Goal: Task Accomplishment & Management: Manage account settings

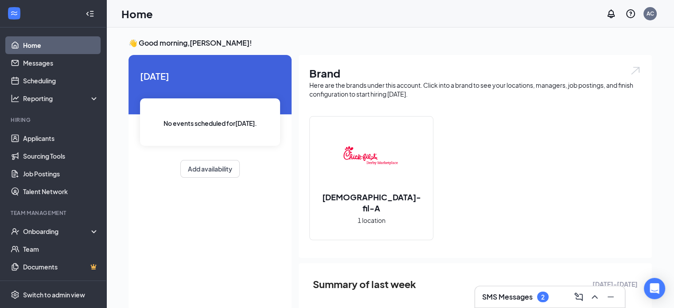
click at [500, 290] on div "SMS Messages 2" at bounding box center [550, 296] width 150 height 21
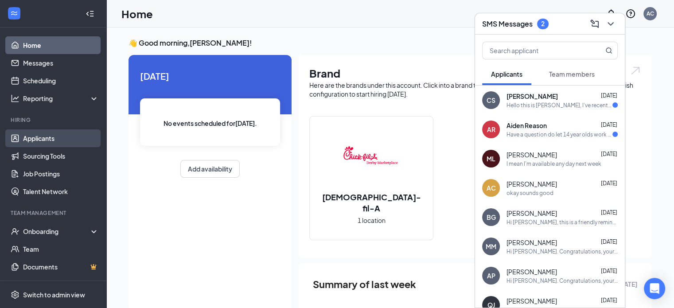
click at [37, 135] on link "Applicants" at bounding box center [61, 138] width 76 height 18
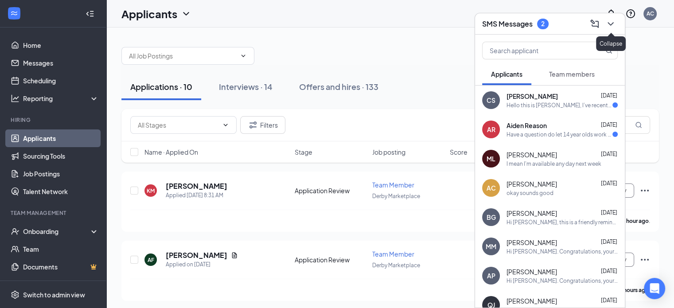
click at [613, 24] on icon "ChevronDown" at bounding box center [610, 24] width 11 height 11
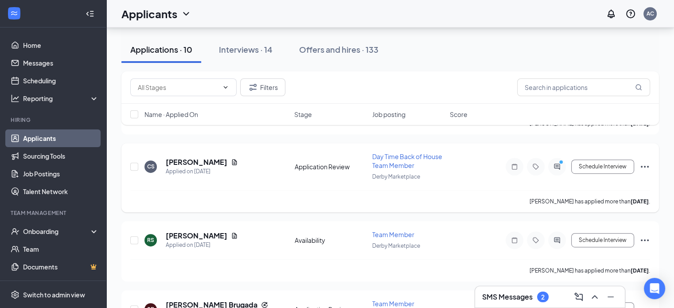
scroll to position [555, 0]
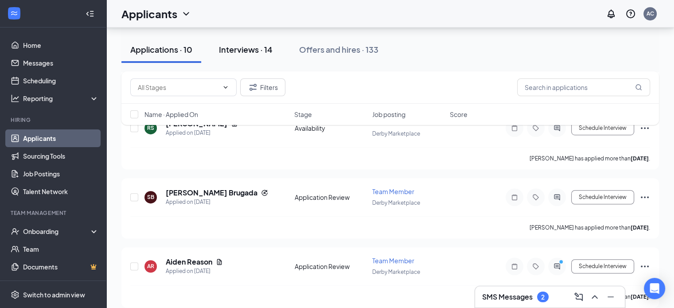
click at [245, 48] on div "Interviews · 14" at bounding box center [246, 49] width 54 height 11
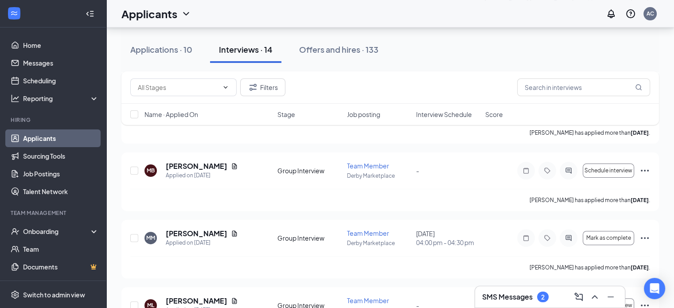
scroll to position [222, 0]
drag, startPoint x: 169, startPoint y: 51, endPoint x: 195, endPoint y: 78, distance: 37.0
click at [168, 53] on div "Applications · 10" at bounding box center [161, 49] width 62 height 11
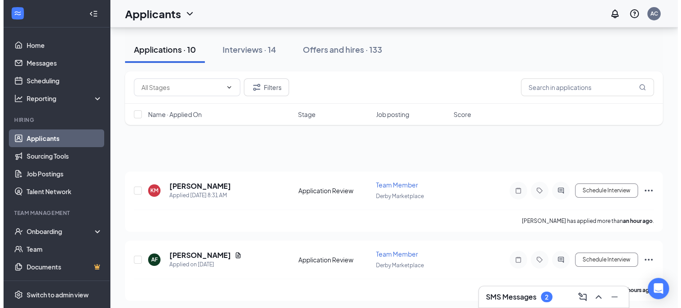
scroll to position [555, 0]
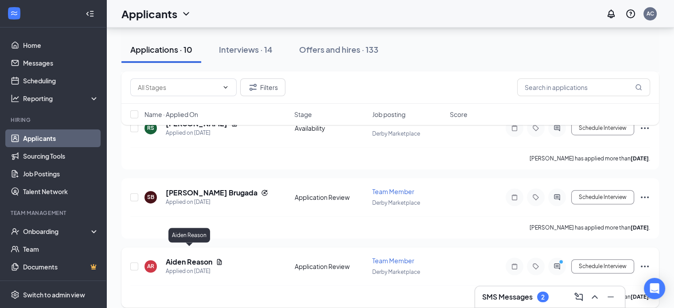
click at [190, 257] on h5 "Aiden Reason" at bounding box center [189, 262] width 47 height 10
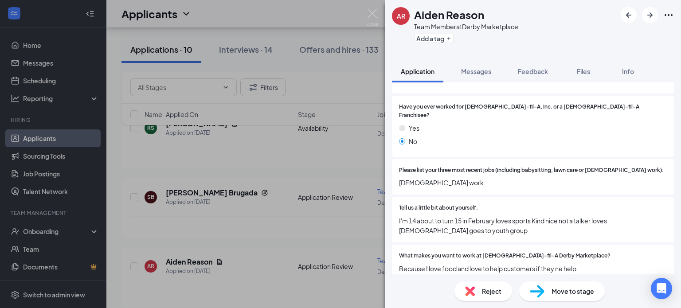
scroll to position [295, 0]
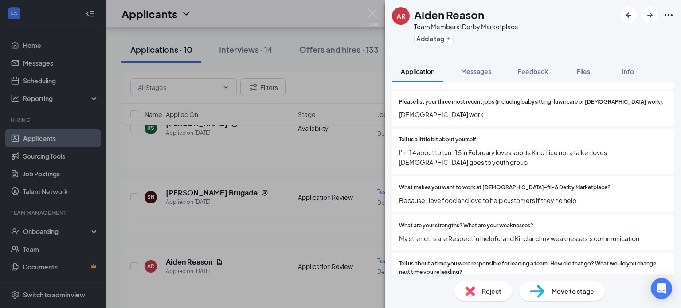
click at [492, 289] on span "Reject" at bounding box center [492, 291] width 20 height 10
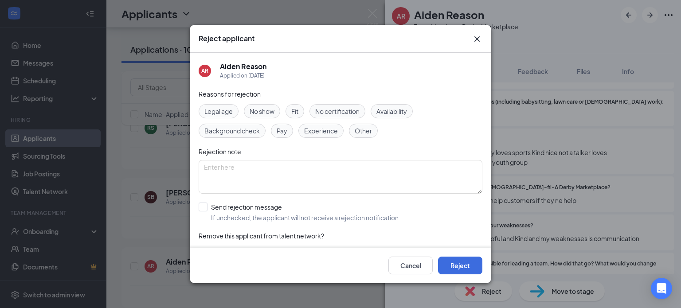
click at [231, 113] on span "Legal age" at bounding box center [218, 111] width 28 height 10
drag, startPoint x: 200, startPoint y: 208, endPoint x: 210, endPoint y: 209, distance: 10.2
click at [200, 208] on input "Send rejection message If unchecked, the applicant will not receive a rejection…" at bounding box center [300, 213] width 202 height 20
checkbox input "true"
click at [473, 266] on button "Reject" at bounding box center [460, 266] width 44 height 18
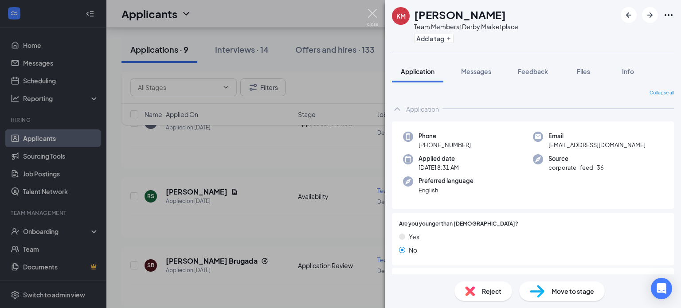
click at [373, 14] on img at bounding box center [372, 17] width 11 height 17
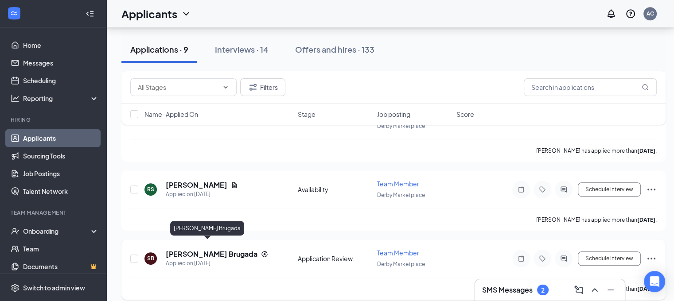
click at [201, 250] on h5 "[PERSON_NAME] Brugada" at bounding box center [212, 255] width 92 height 10
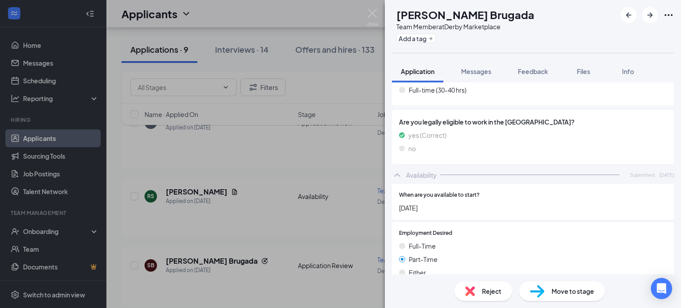
scroll to position [812, 0]
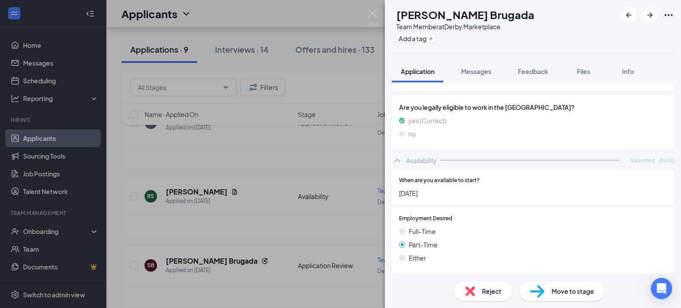
click at [480, 289] on div "Reject" at bounding box center [483, 291] width 58 height 20
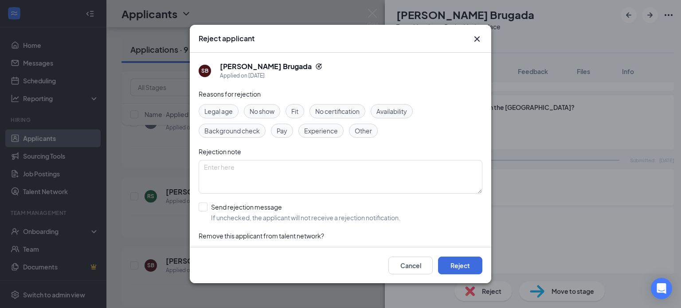
click at [227, 109] on span "Legal age" at bounding box center [218, 111] width 28 height 10
click at [407, 109] on span "Availability" at bounding box center [391, 111] width 31 height 10
click at [217, 119] on div "Legal age No show Fit No certification Availability Background check Pay Experi…" at bounding box center [341, 121] width 284 height 34
click at [200, 210] on input "Send rejection message If unchecked, the applicant will not receive a rejection…" at bounding box center [300, 213] width 202 height 20
checkbox input "true"
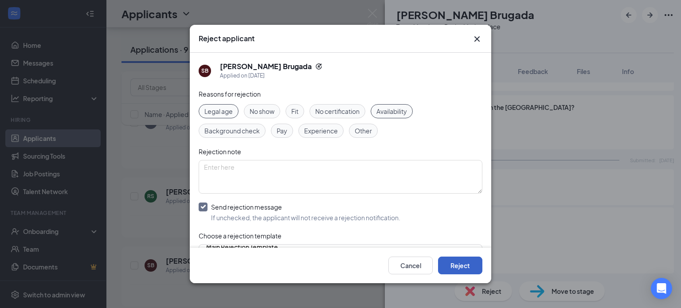
click at [464, 269] on button "Reject" at bounding box center [460, 266] width 44 height 18
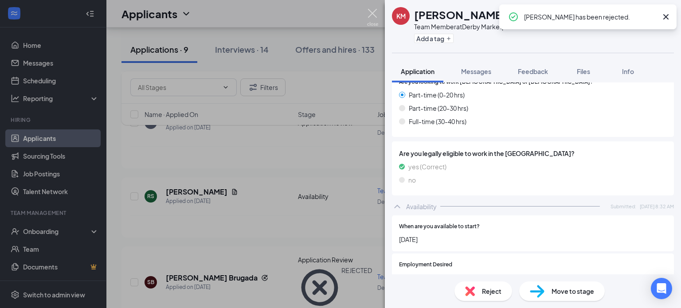
click at [371, 15] on img at bounding box center [372, 17] width 11 height 17
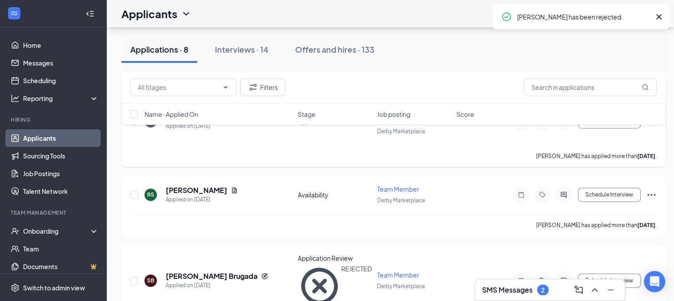
scroll to position [425, 0]
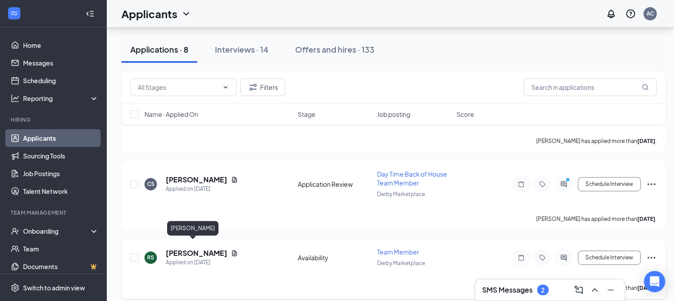
click at [179, 249] on h5 "[PERSON_NAME]" at bounding box center [197, 254] width 62 height 10
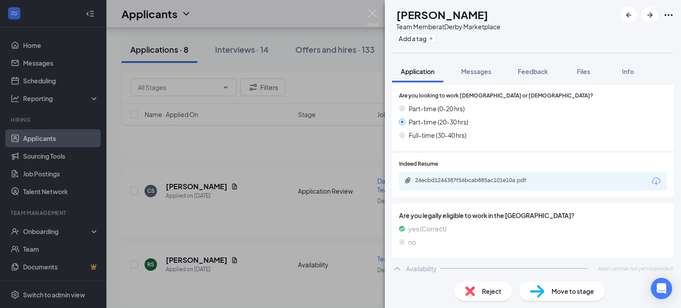
scroll to position [705, 0]
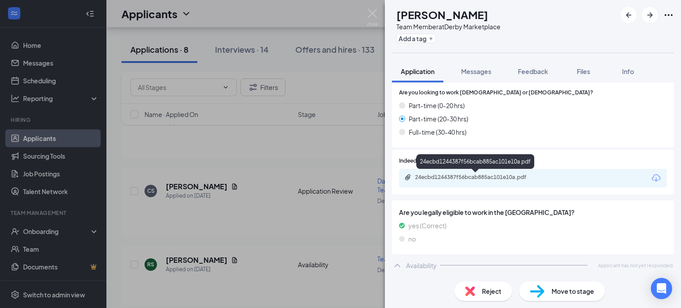
click at [507, 175] on div "24ecbd1244387f56bcab885ac101e10a.pdf" at bounding box center [477, 177] width 124 height 7
click at [445, 268] on div "Availability Applicant has not yet responded." at bounding box center [533, 266] width 282 height 18
click at [452, 263] on div "Availability Applicant has not yet responded." at bounding box center [533, 266] width 282 height 18
drag, startPoint x: 366, startPoint y: 13, endPoint x: 238, endPoint y: 254, distance: 272.4
click at [366, 12] on div "RS [PERSON_NAME] Team Member at Derby Marketplace Add a tag Application Message…" at bounding box center [340, 154] width 681 height 308
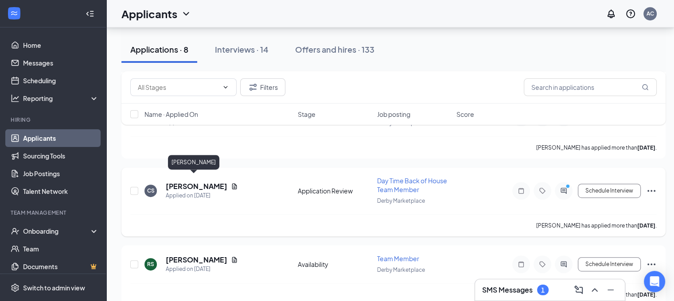
click at [179, 182] on h5 "[PERSON_NAME]" at bounding box center [197, 187] width 62 height 10
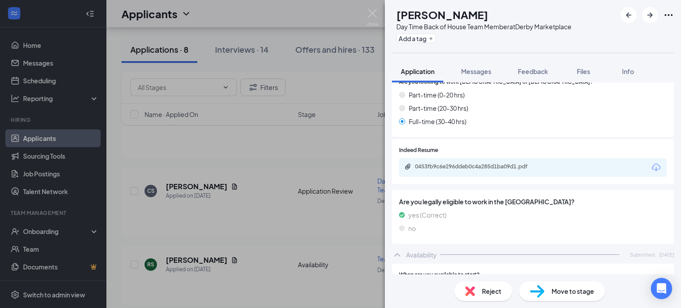
scroll to position [886, 0]
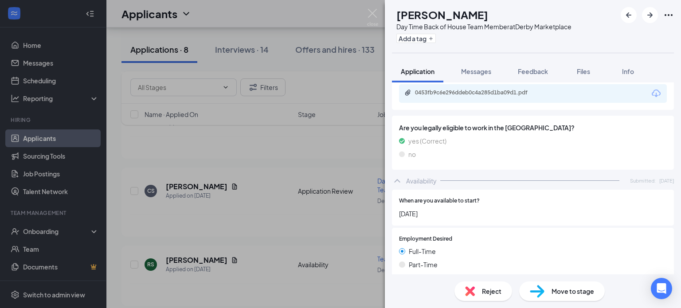
click at [445, 181] on div "Availability Submitted: [DATE]" at bounding box center [533, 181] width 282 height 18
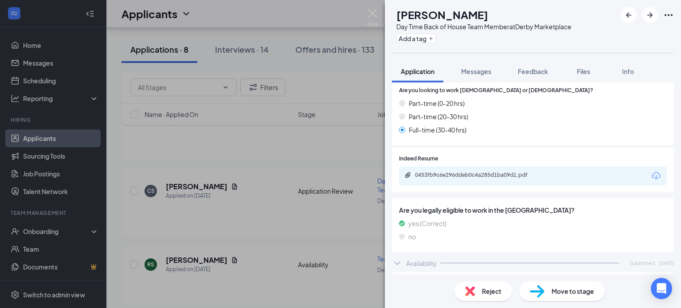
click at [446, 181] on div "0453fb9c6e296ddeb0c4a285d1ba09d1.pdf" at bounding box center [533, 176] width 268 height 19
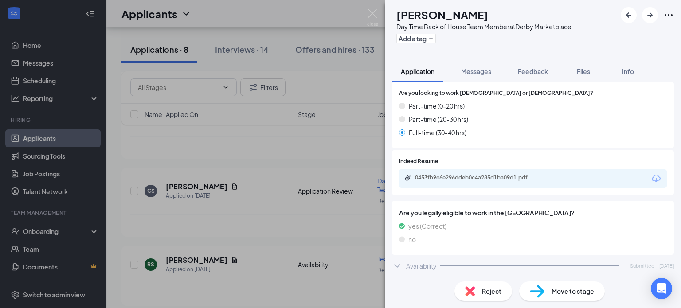
click at [427, 263] on div "Availability" at bounding box center [421, 265] width 31 height 9
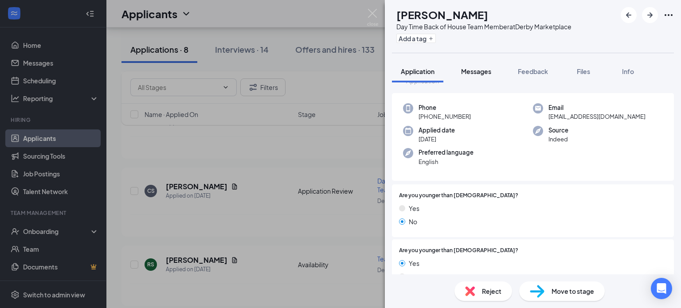
scroll to position [0, 0]
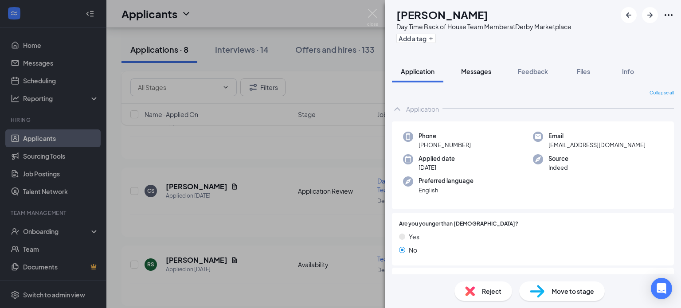
click at [482, 76] on button "Messages" at bounding box center [476, 71] width 48 height 22
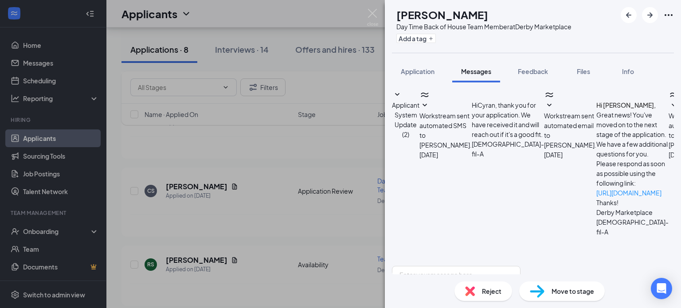
scroll to position [159, 0]
click at [417, 77] on button "Application" at bounding box center [417, 71] width 51 height 22
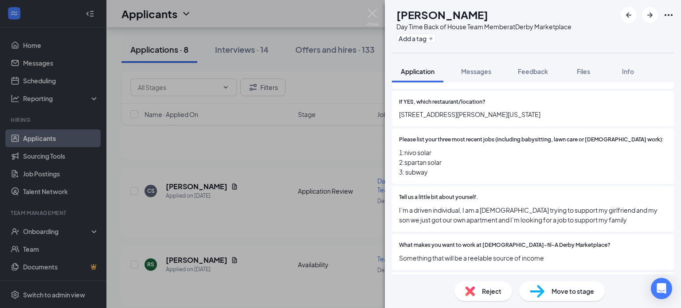
scroll to position [222, 0]
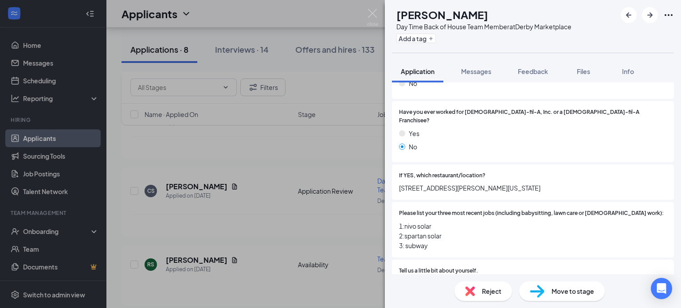
click at [582, 294] on span "Move to stage" at bounding box center [572, 291] width 43 height 10
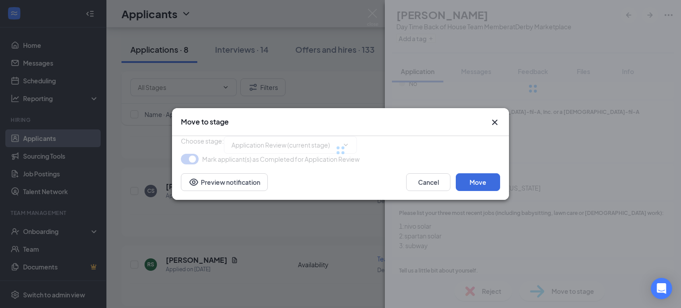
type input "Group Interview (next stage)"
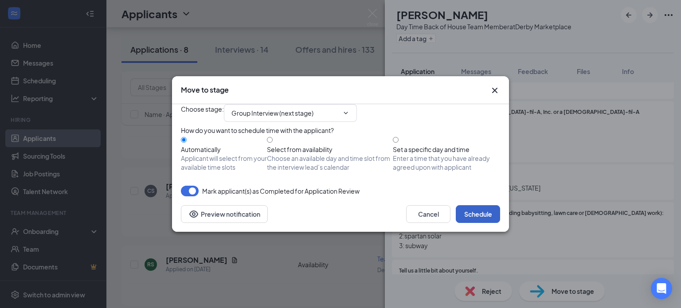
click at [479, 223] on button "Schedule" at bounding box center [478, 214] width 44 height 18
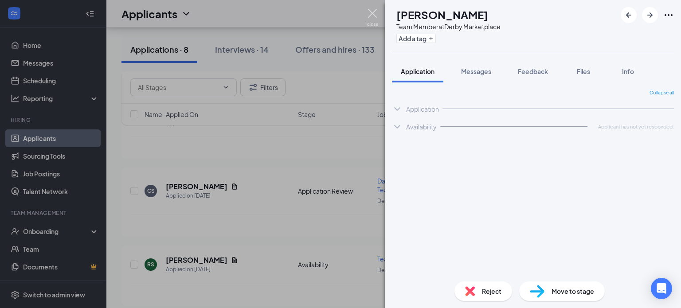
click at [371, 14] on img at bounding box center [372, 17] width 11 height 17
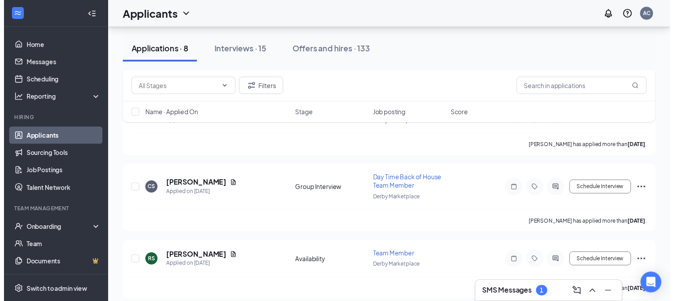
scroll to position [349, 0]
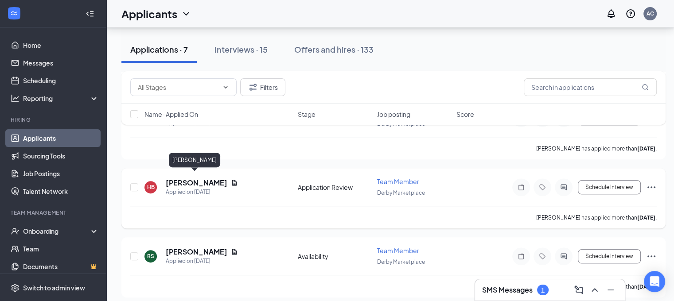
click at [199, 179] on h5 "[PERSON_NAME]" at bounding box center [197, 183] width 62 height 10
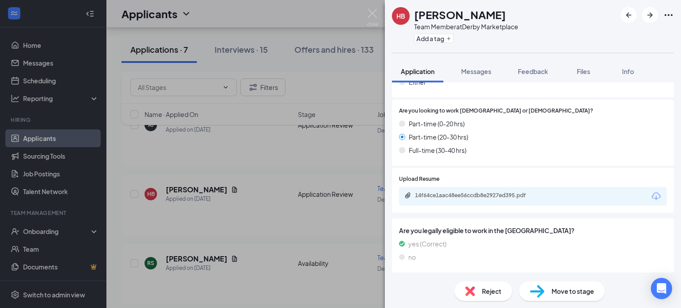
scroll to position [738, 0]
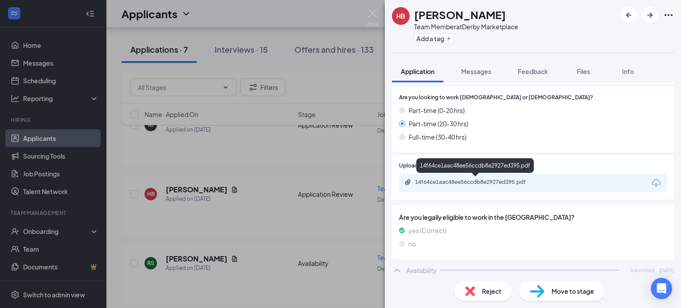
click at [503, 181] on div "14f64ce1aac48ee56ccdb8e2927ed395.pdf" at bounding box center [477, 182] width 124 height 7
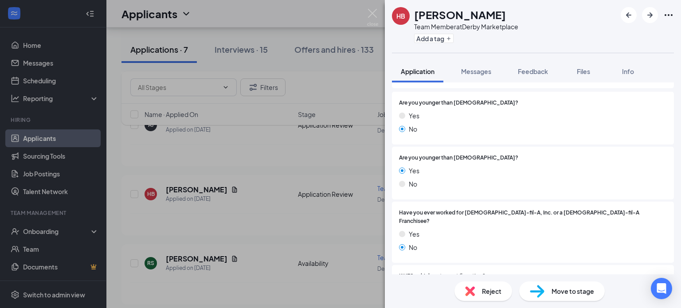
scroll to position [0, 0]
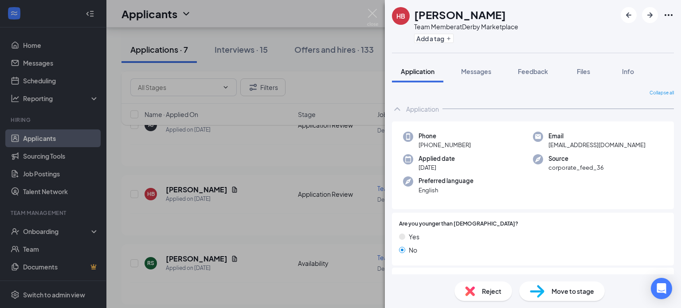
click at [566, 286] on span "Move to stage" at bounding box center [572, 291] width 43 height 10
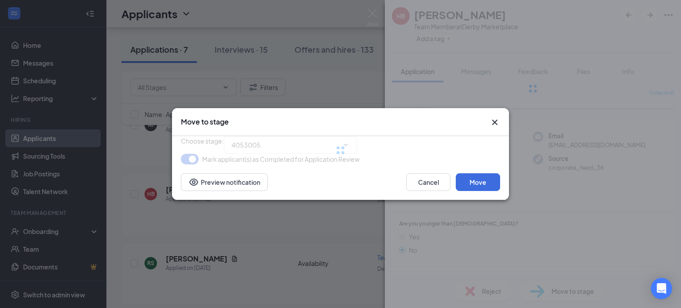
type input "Group Interview (next stage)"
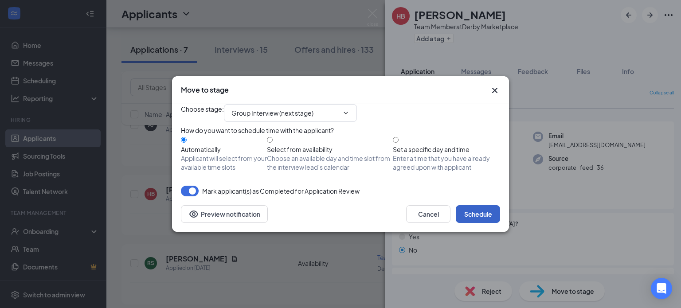
click at [484, 223] on button "Schedule" at bounding box center [478, 214] width 44 height 18
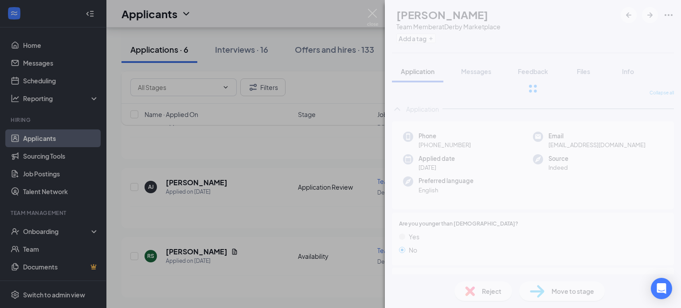
scroll to position [274, 0]
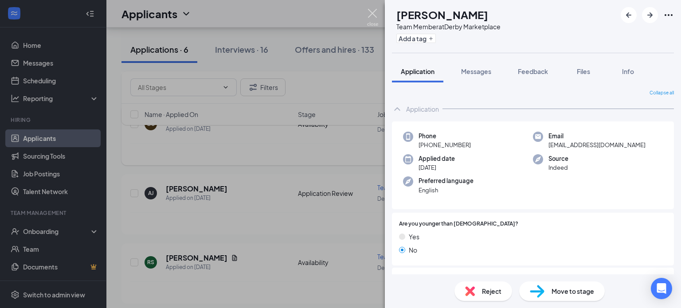
click at [369, 12] on img at bounding box center [372, 17] width 11 height 17
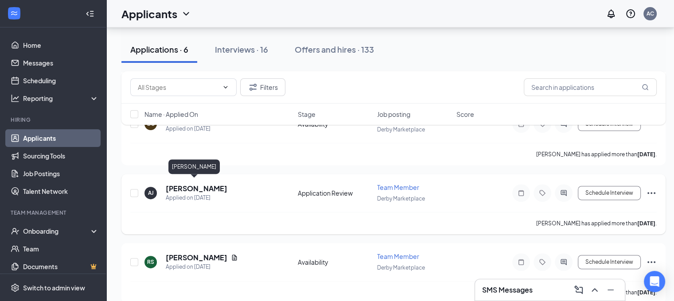
click at [191, 187] on h5 "[PERSON_NAME]" at bounding box center [197, 189] width 62 height 10
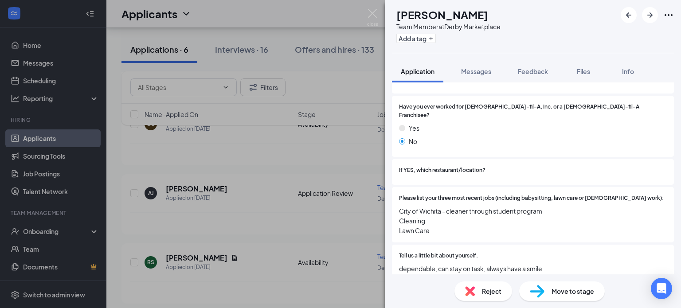
scroll to position [295, 0]
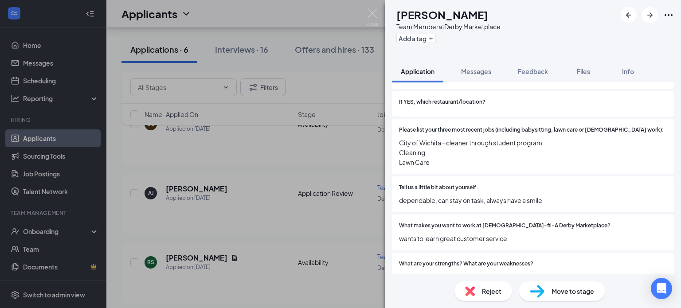
click at [491, 293] on span "Reject" at bounding box center [492, 291] width 20 height 10
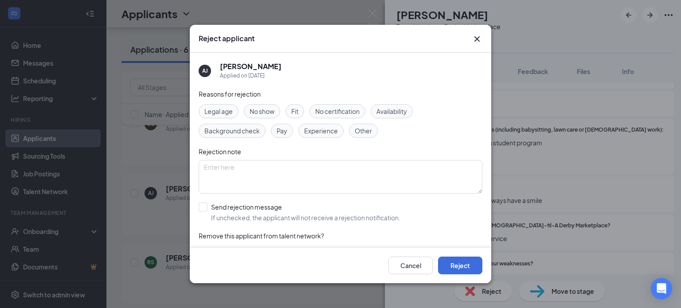
click at [203, 111] on div "Legal age" at bounding box center [219, 111] width 40 height 14
drag, startPoint x: 200, startPoint y: 211, endPoint x: 295, endPoint y: 214, distance: 94.9
click at [201, 211] on input "Send rejection message If unchecked, the applicant will not receive a rejection…" at bounding box center [300, 213] width 202 height 20
checkbox input "true"
click at [454, 267] on button "Reject" at bounding box center [460, 266] width 44 height 18
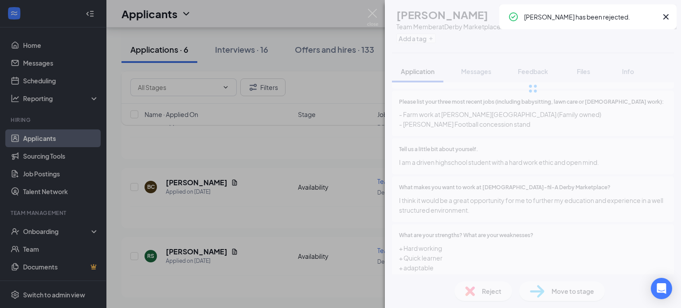
scroll to position [206, 0]
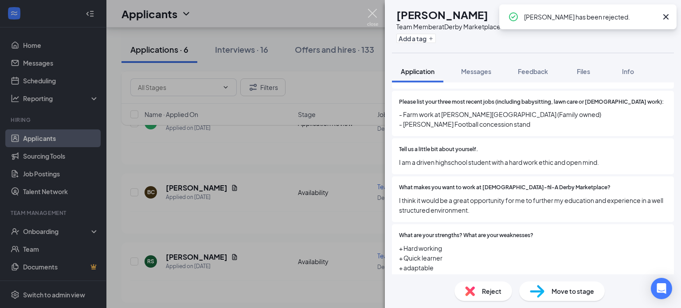
click at [375, 11] on img at bounding box center [372, 17] width 11 height 17
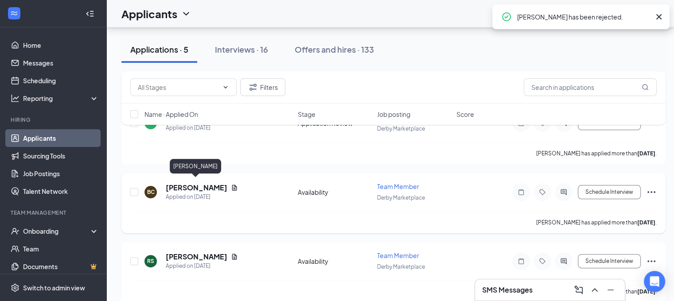
click at [199, 186] on h5 "[PERSON_NAME]" at bounding box center [197, 188] width 62 height 10
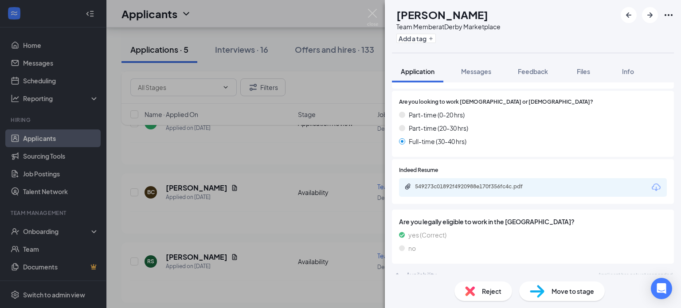
scroll to position [734, 0]
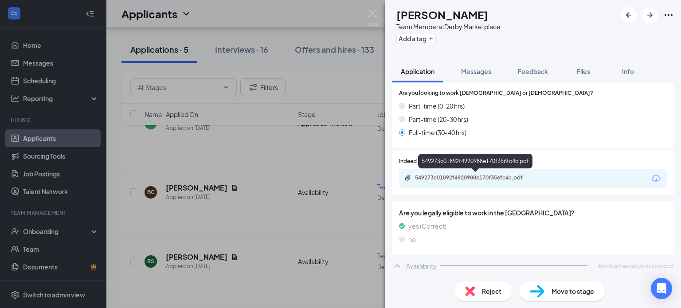
click at [465, 175] on div "549273c01892f4920988e170f356fc4c.pdf" at bounding box center [477, 177] width 124 height 7
click at [424, 264] on div "Availability Applicant has not yet responded." at bounding box center [533, 266] width 282 height 18
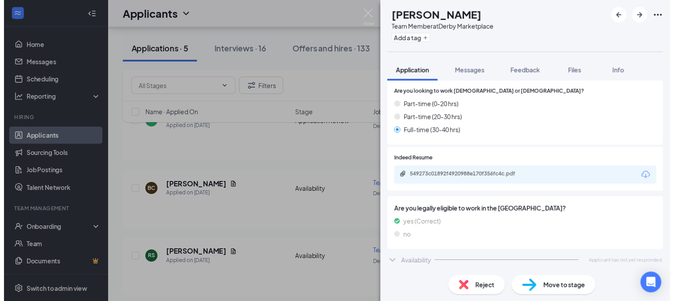
scroll to position [730, 0]
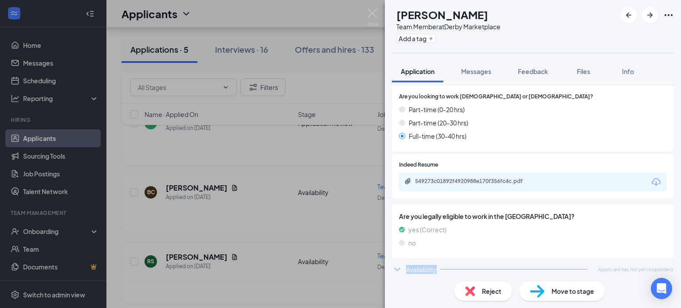
click at [424, 264] on div "Availability Applicant has not yet responded." at bounding box center [533, 270] width 282 height 18
click at [374, 14] on img at bounding box center [372, 17] width 11 height 17
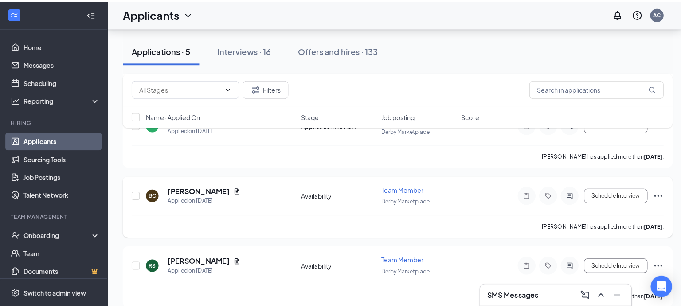
scroll to position [132, 0]
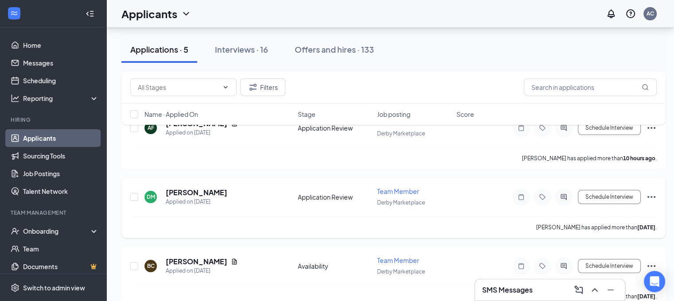
click at [179, 188] on h5 "[PERSON_NAME]" at bounding box center [197, 193] width 62 height 10
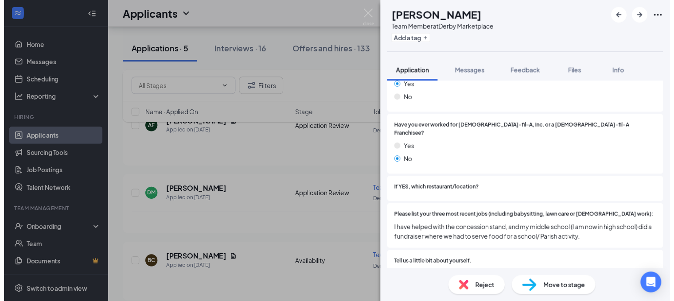
scroll to position [295, 0]
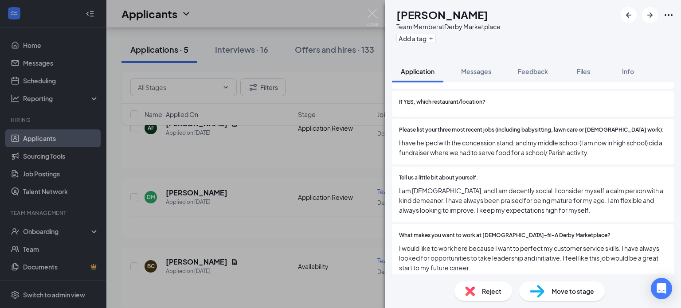
click at [487, 289] on span "Reject" at bounding box center [492, 291] width 20 height 10
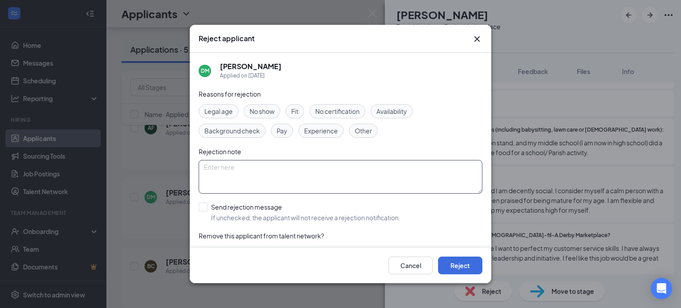
drag, startPoint x: 222, startPoint y: 113, endPoint x: 223, endPoint y: 160, distance: 46.1
click at [222, 114] on span "Legal age" at bounding box center [218, 111] width 28 height 10
click at [201, 205] on input "Send rejection message If unchecked, the applicant will not receive a rejection…" at bounding box center [300, 213] width 202 height 20
checkbox input "true"
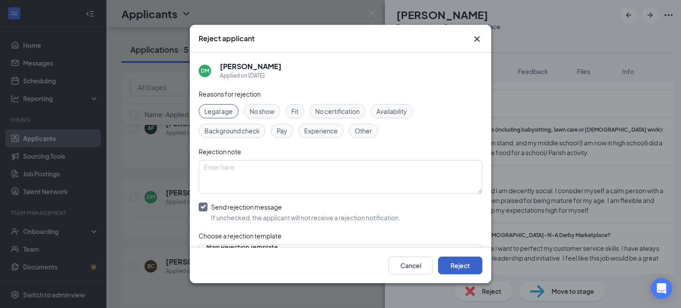
click at [459, 262] on button "Reject" at bounding box center [460, 266] width 44 height 18
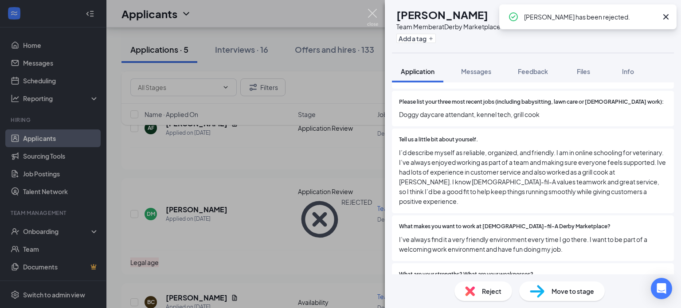
click at [368, 14] on img at bounding box center [372, 17] width 11 height 17
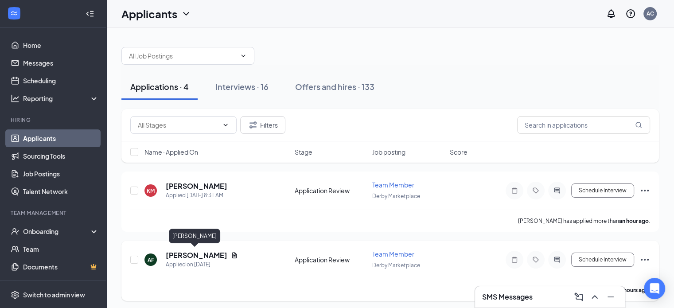
click at [200, 255] on h5 "[PERSON_NAME]" at bounding box center [197, 255] width 62 height 10
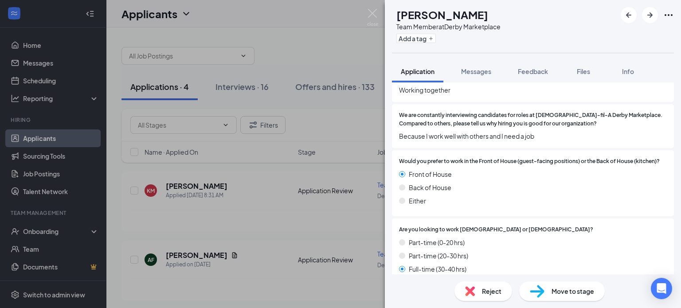
scroll to position [517, 0]
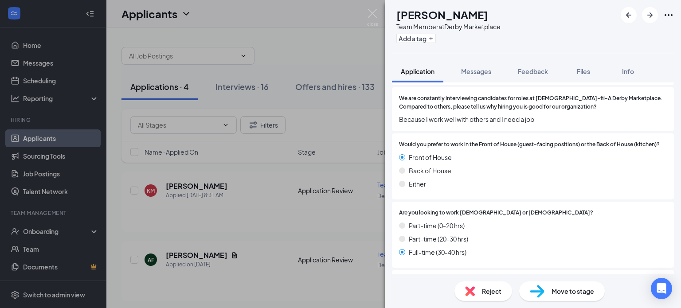
click at [482, 296] on span "Reject" at bounding box center [492, 291] width 20 height 10
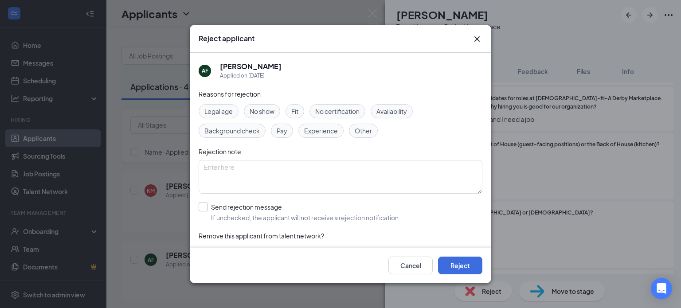
click at [207, 205] on input "Send rejection message If unchecked, the applicant will not receive a rejection…" at bounding box center [300, 213] width 202 height 20
checkbox input "true"
click at [468, 273] on button "Reject" at bounding box center [460, 266] width 44 height 18
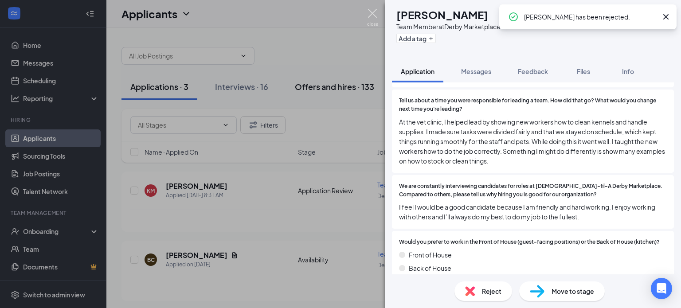
drag, startPoint x: 377, startPoint y: 11, endPoint x: 326, endPoint y: 99, distance: 101.6
click at [376, 11] on img at bounding box center [372, 17] width 11 height 17
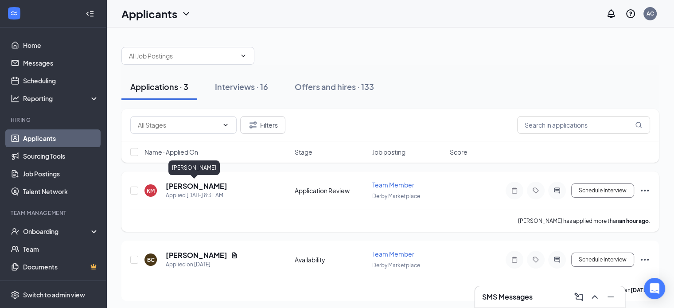
click at [197, 186] on h5 "[PERSON_NAME]" at bounding box center [197, 186] width 62 height 10
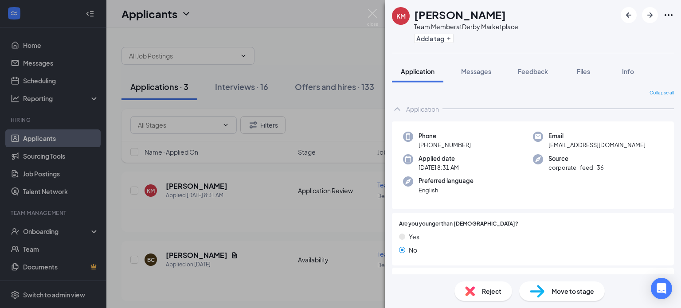
click at [491, 293] on span "Reject" at bounding box center [492, 291] width 20 height 10
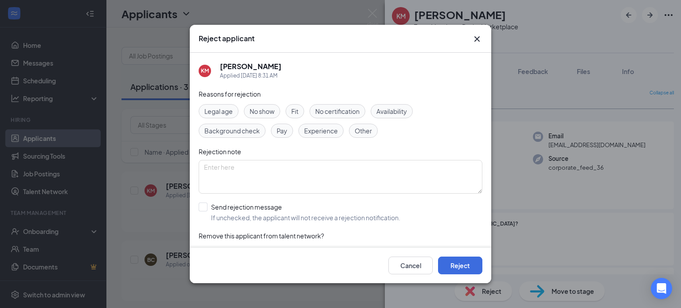
click at [383, 112] on span "Availability" at bounding box center [391, 111] width 31 height 10
click at [207, 209] on input "Send rejection message If unchecked, the applicant will not receive a rejection…" at bounding box center [300, 213] width 202 height 20
checkbox input "true"
click at [468, 262] on button "Reject" at bounding box center [460, 266] width 44 height 18
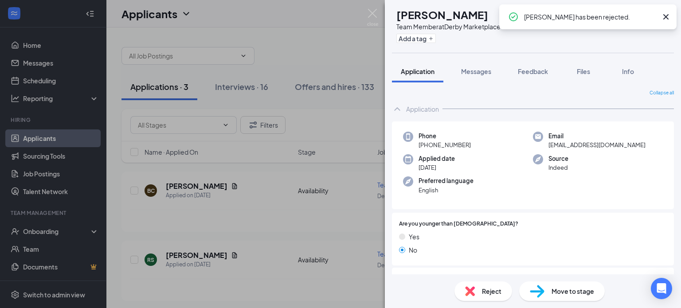
click at [366, 12] on div "BC [PERSON_NAME] Team Member at Derby Marketplace Add a tag Application Message…" at bounding box center [340, 154] width 681 height 308
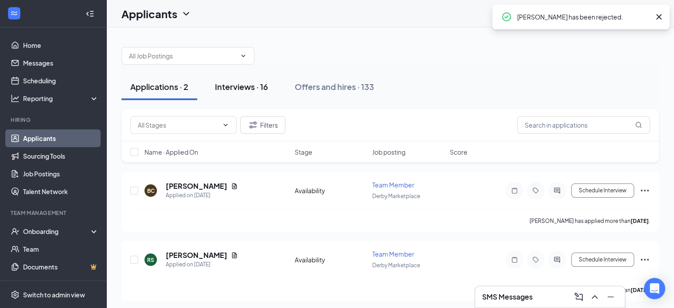
click at [257, 91] on div "Interviews · 16" at bounding box center [241, 86] width 53 height 11
